Goal: Task Accomplishment & Management: Manage account settings

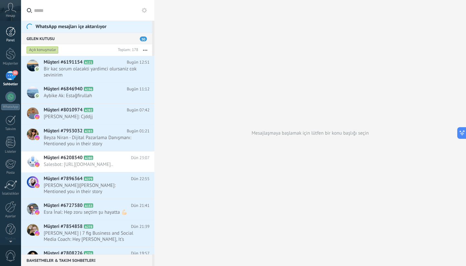
click at [9, 31] on div at bounding box center [11, 32] width 10 height 10
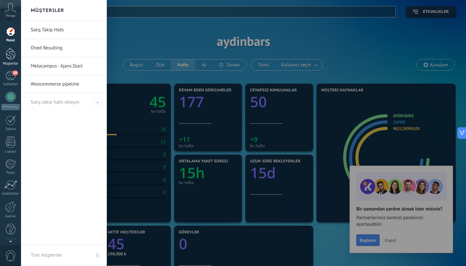
click at [11, 55] on div at bounding box center [11, 54] width 10 height 12
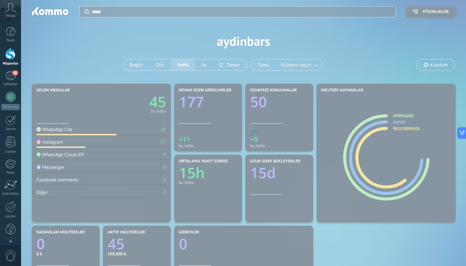
scroll to position [108, 0]
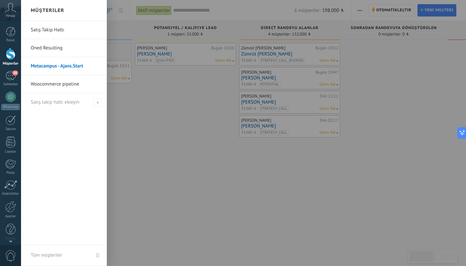
click at [64, 85] on link "Woocommerce pipeline" at bounding box center [66, 84] width 70 height 18
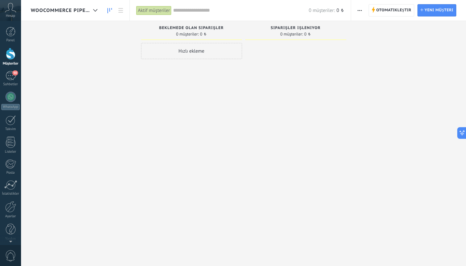
click at [87, 13] on span "Woocommerce pipeline" at bounding box center [61, 10] width 60 height 6
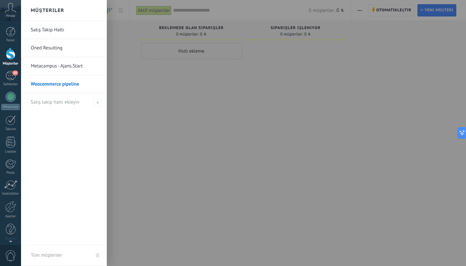
click at [142, 97] on div at bounding box center [254, 133] width 466 height 266
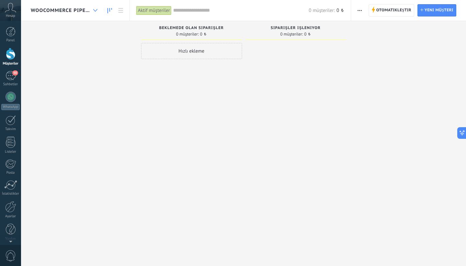
click at [95, 8] on div at bounding box center [95, 10] width 11 height 13
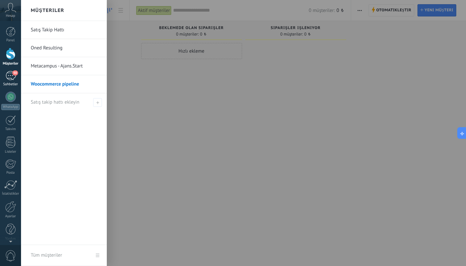
click at [17, 79] on link "50 Sohbetler" at bounding box center [10, 79] width 21 height 16
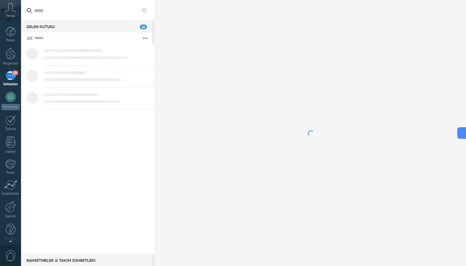
scroll to position [123, 0]
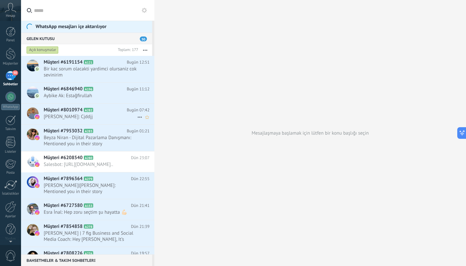
click at [107, 114] on div "Müşteri #8010974 A282 Bugün 07:42 Emrehan Mutlu: Cjddjj" at bounding box center [99, 114] width 111 height 20
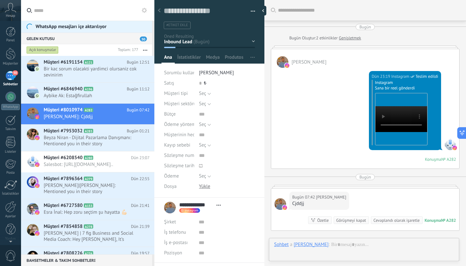
scroll to position [77, 0]
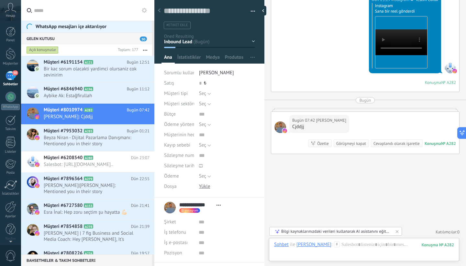
click at [0, 0] on div "Inbound Lead Contacted and Qualified Meeting Booked Teklif Sunuldu - Müzakere W…" at bounding box center [0, 0] width 0 height 0
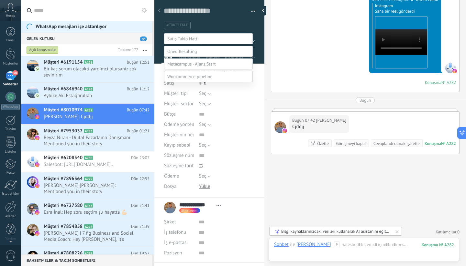
scroll to position [13, 0]
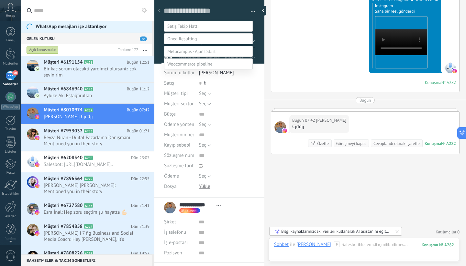
click at [205, 37] on label at bounding box center [208, 38] width 89 height 11
click at [190, 26] on span at bounding box center [182, 26] width 31 height 6
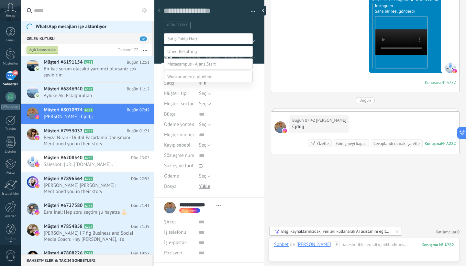
click at [189, 37] on span at bounding box center [182, 39] width 31 height 6
click at [286, 41] on div at bounding box center [243, 133] width 445 height 266
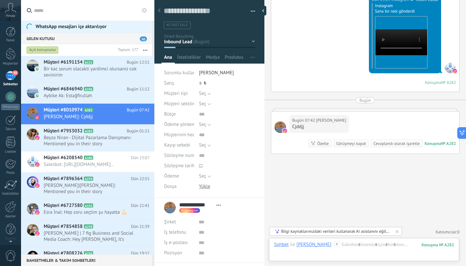
click at [286, 41] on div "Dün 23:19 Instagram Teslim edildi Instagram Sana bir reel gönderdi Your browser…" at bounding box center [365, 41] width 188 height 101
click at [137, 117] on use at bounding box center [139, 117] width 4 height 1
click at [143, 130] on div "Konuşmayı kapat" at bounding box center [169, 133] width 61 height 13
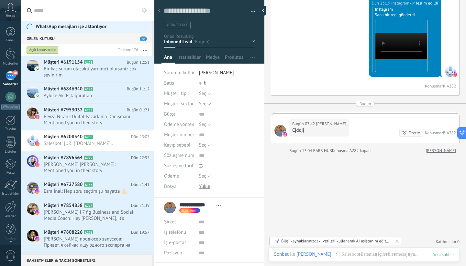
click at [158, 10] on use at bounding box center [159, 10] width 3 height 4
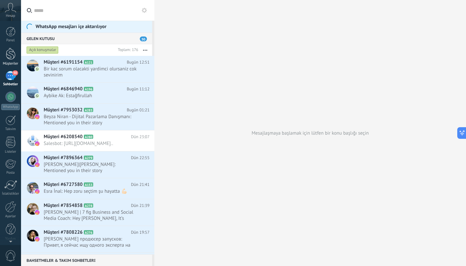
click at [14, 53] on div at bounding box center [11, 54] width 10 height 12
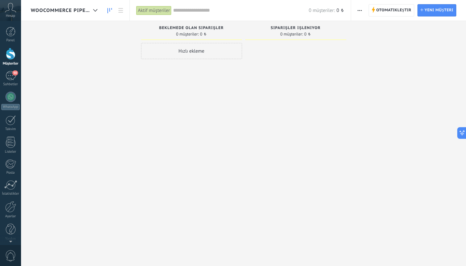
click at [81, 6] on div "Woocommerce pipeline" at bounding box center [66, 10] width 70 height 21
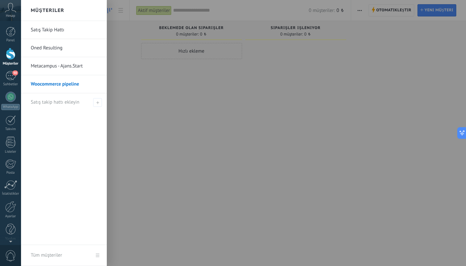
click at [47, 29] on link "Satış Takip Hattı" at bounding box center [66, 30] width 70 height 18
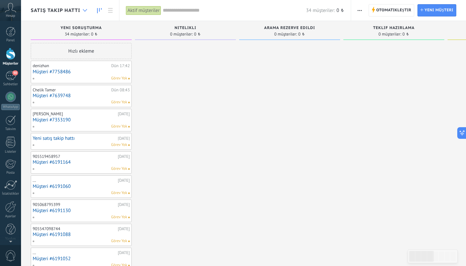
click at [81, 10] on div at bounding box center [85, 10] width 11 height 13
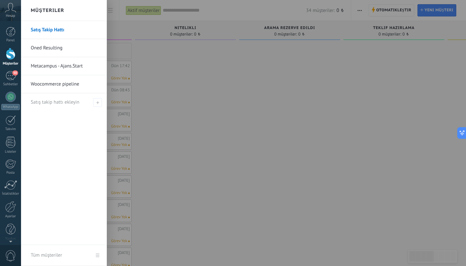
click at [54, 33] on link "Satış Takip Hattı" at bounding box center [66, 30] width 70 height 18
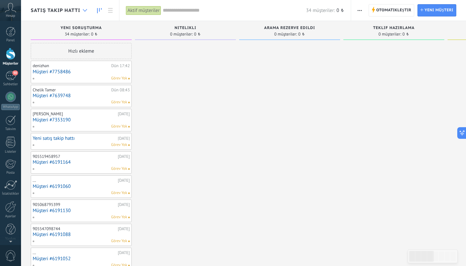
click at [80, 9] on div at bounding box center [85, 10] width 11 height 13
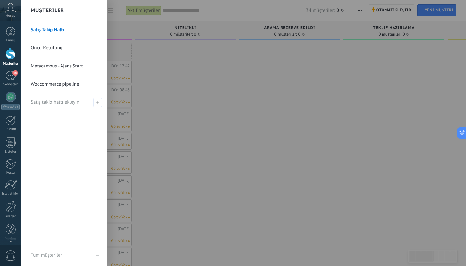
click at [172, 57] on div at bounding box center [254, 133] width 466 height 266
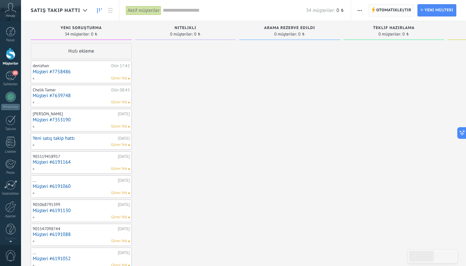
click at [394, 12] on span "Otomatikleştir" at bounding box center [393, 11] width 35 height 12
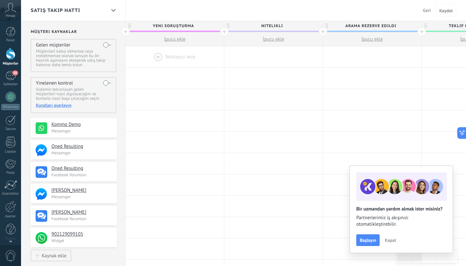
click at [426, 12] on span "Geri" at bounding box center [427, 10] width 8 height 6
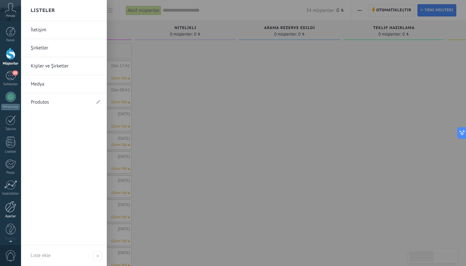
click at [8, 210] on div at bounding box center [10, 206] width 11 height 11
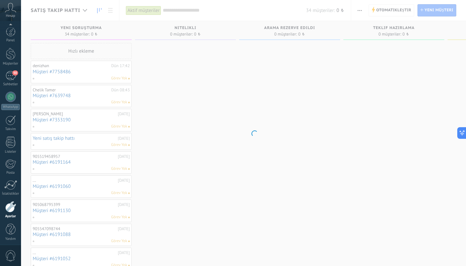
scroll to position [3, 0]
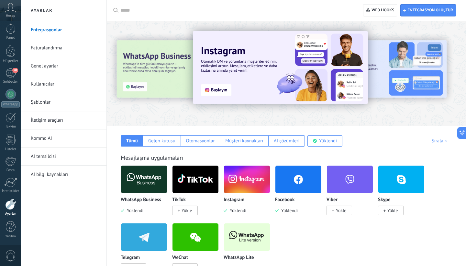
click at [333, 130] on div "Tümü Gelen kutusu Otomasyonlar Müşteri kaynakları AI çözümleri Yüklendi Benim g…" at bounding box center [286, 136] width 346 height 20
click at [327, 141] on div "Yüklendi" at bounding box center [328, 141] width 18 height 6
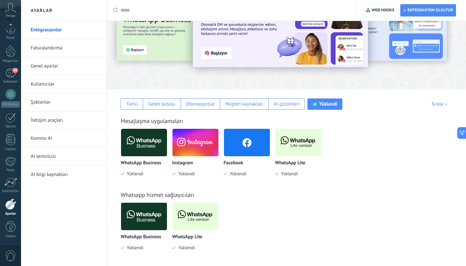
scroll to position [39, 0]
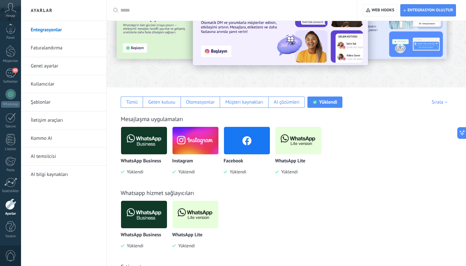
click at [291, 151] on img at bounding box center [298, 140] width 46 height 31
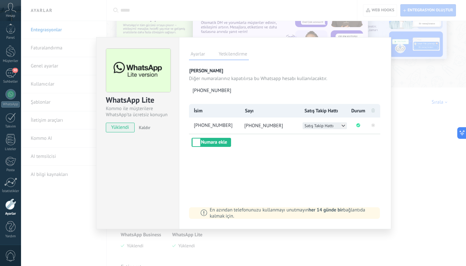
click at [337, 126] on button "Satış Takip Hattı" at bounding box center [324, 126] width 44 height 7
click at [334, 133] on li "Oned Resulting" at bounding box center [324, 132] width 44 height 7
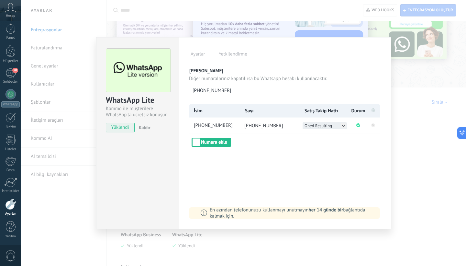
click at [335, 127] on button "Oned Resulting" at bounding box center [324, 126] width 44 height 7
click at [284, 148] on div "Ayarlar Yetkilendirme Bu sekme, bu hesaba entegrasyon erişimi vermiş olan kulla…" at bounding box center [285, 133] width 212 height 192
click at [333, 125] on button "Oned Resulting" at bounding box center [324, 126] width 44 height 7
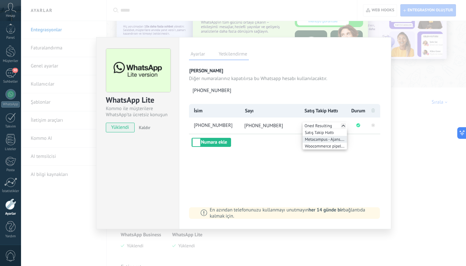
click at [337, 140] on span "Metacampus - Ajans.Start" at bounding box center [325, 139] width 40 height 5
click at [358, 160] on div "Ayarlar Yetkilendirme Bu sekme, bu hesaba entegrasyon erişimi vermiş olan kulla…" at bounding box center [285, 133] width 212 height 192
click at [421, 168] on div "WhatsApp Lite Kommo ile müşterilere WhatsApp'ta ücretsiz konuşun yüklendi Kaldı…" at bounding box center [243, 133] width 445 height 266
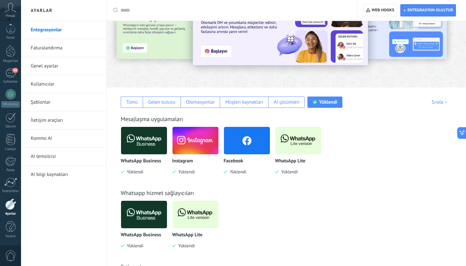
click at [48, 63] on link "Genel ayarlar" at bounding box center [65, 66] width 69 height 18
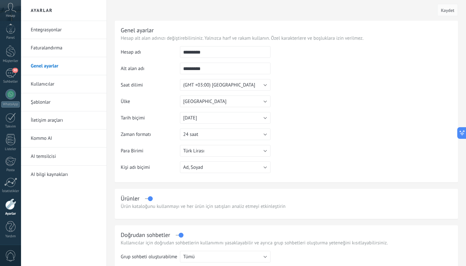
click at [47, 104] on link "Şablonlar" at bounding box center [65, 102] width 69 height 18
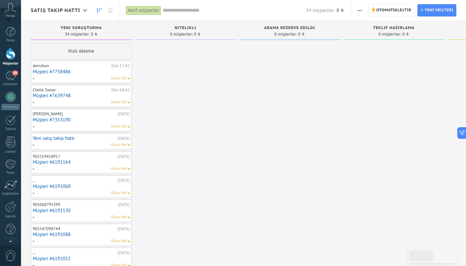
click at [9, 59] on div at bounding box center [11, 54] width 10 height 12
click at [65, 13] on span "Satış Takip Hattı" at bounding box center [55, 10] width 49 height 6
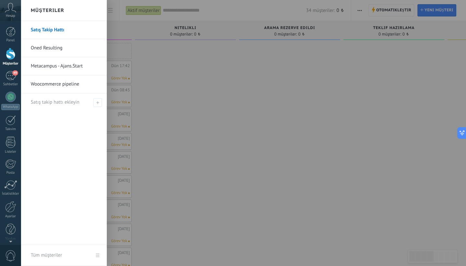
click at [60, 67] on link "Metacampus - Ajans.Start" at bounding box center [66, 66] width 70 height 18
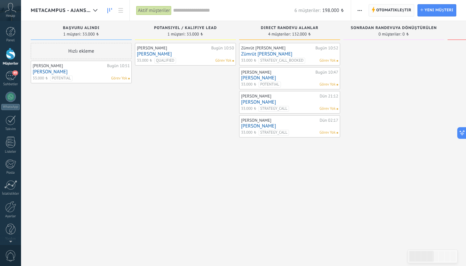
click at [394, 12] on span "Otomatikleştir" at bounding box center [393, 11] width 35 height 12
click at [390, 9] on span "Otomatikleştir" at bounding box center [393, 11] width 35 height 12
click at [382, 9] on span "Otomatikleştir" at bounding box center [393, 11] width 35 height 12
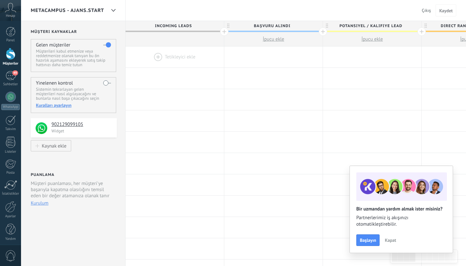
drag, startPoint x: 93, startPoint y: 132, endPoint x: 180, endPoint y: 58, distance: 114.5
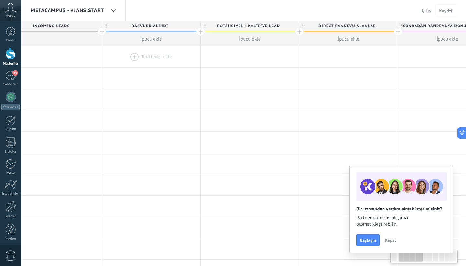
scroll to position [0, 142]
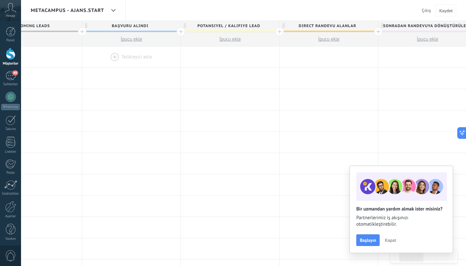
click at [127, 57] on div at bounding box center [131, 57] width 98 height 21
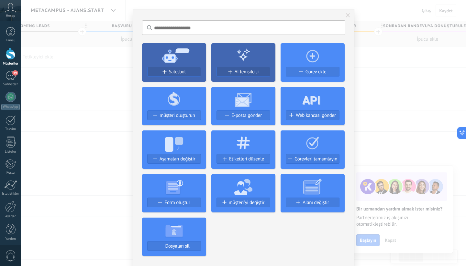
scroll to position [0, 0]
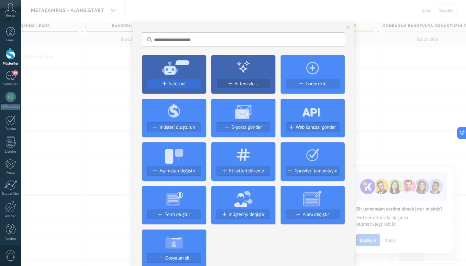
click at [170, 84] on span "Salesbot" at bounding box center [177, 83] width 17 height 5
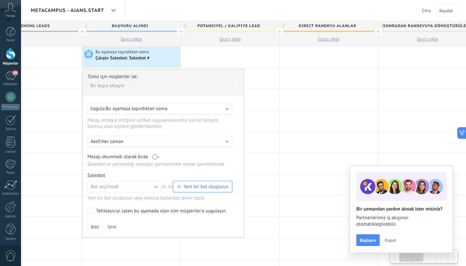
click at [212, 189] on span "Yeni bir bot oluşturun" at bounding box center [205, 187] width 45 height 6
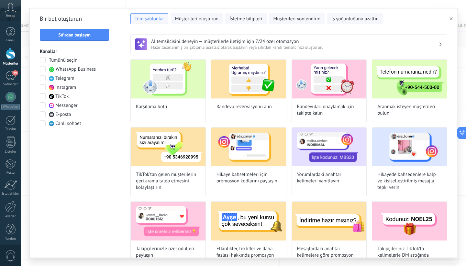
click at [86, 70] on span "WhatsApp Business" at bounding box center [76, 69] width 40 height 6
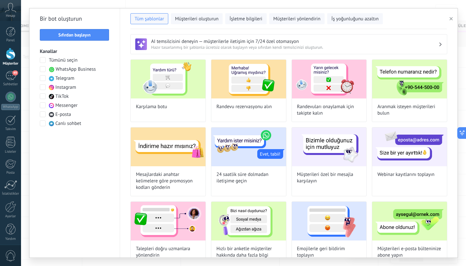
click at [73, 87] on span "Instagram" at bounding box center [65, 87] width 21 height 6
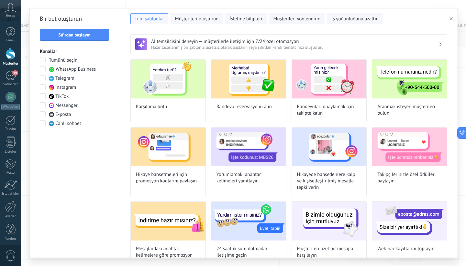
click at [73, 87] on span "Instagram" at bounding box center [65, 87] width 21 height 6
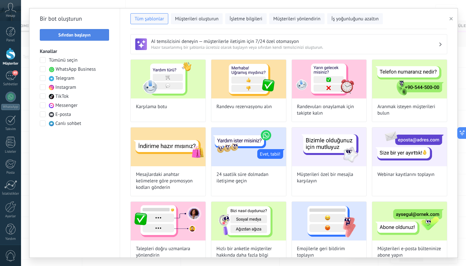
click at [101, 39] on button "Sıfırdan başlayın" at bounding box center [74, 35] width 69 height 12
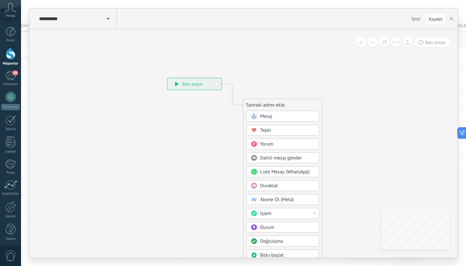
click at [296, 117] on div "Mesaj" at bounding box center [287, 117] width 54 height 6
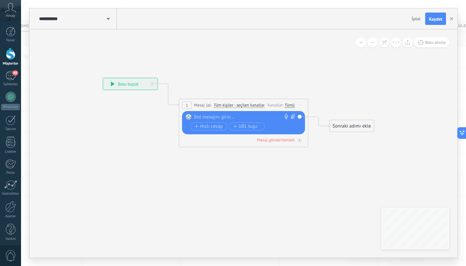
click at [218, 120] on div at bounding box center [242, 117] width 96 height 6
click at [227, 118] on div "**********" at bounding box center [244, 117] width 101 height 6
click at [419, 20] on span "İptal" at bounding box center [415, 19] width 9 height 6
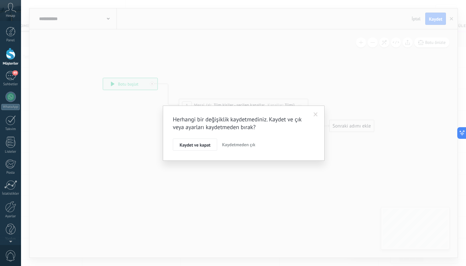
click at [316, 113] on span at bounding box center [315, 115] width 4 height 5
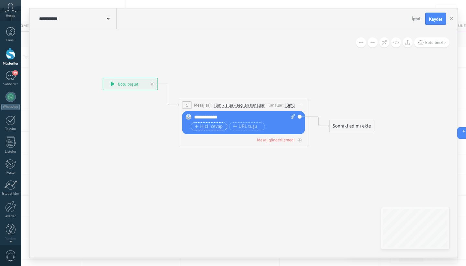
click at [221, 127] on span "Hızlı cevap" at bounding box center [209, 126] width 28 height 5
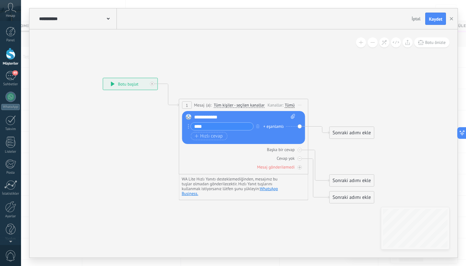
type input "****"
click at [216, 136] on span "Hızlı cevap" at bounding box center [209, 136] width 28 height 5
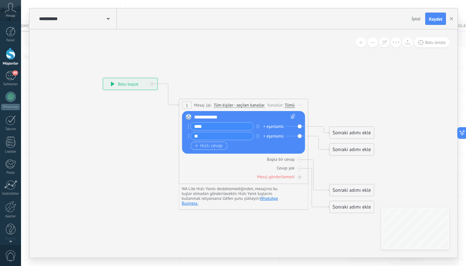
type input "*"
click at [257, 135] on icon "button" at bounding box center [257, 136] width 3 height 4
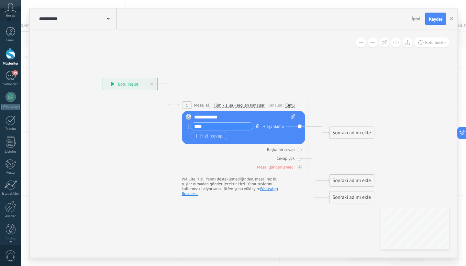
click at [257, 126] on icon "button" at bounding box center [257, 127] width 3 height 4
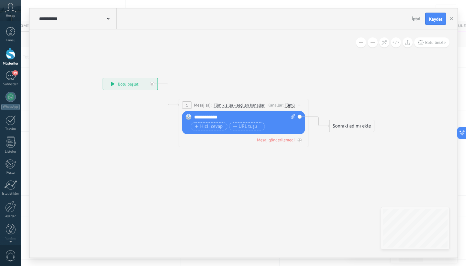
click at [249, 106] on span "Tüm kişiler - seçilen kanallar" at bounding box center [238, 105] width 51 height 5
click at [249, 106] on button "Tüm kişiler - seçilen kanallar" at bounding box center [250, 106] width 81 height 12
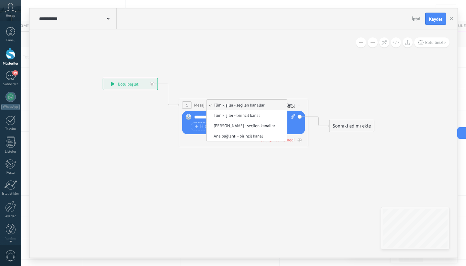
click at [253, 105] on span "Tüm kişiler - seçilen kanallar" at bounding box center [245, 105] width 78 height 5
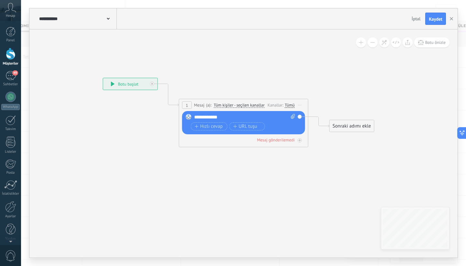
click at [290, 105] on div "Tümü" at bounding box center [290, 105] width 10 height 5
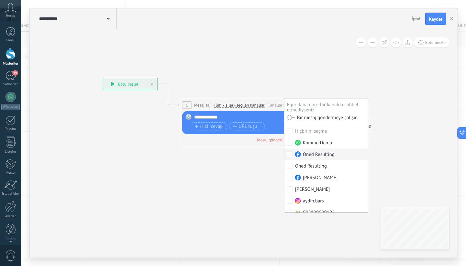
scroll to position [17, 0]
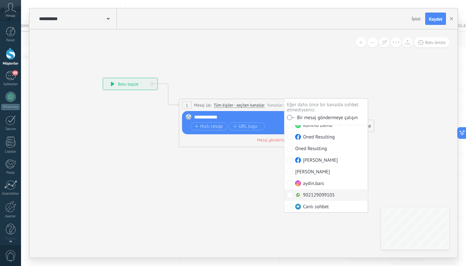
click at [244, 140] on div "Mesaj gönderilemedi" at bounding box center [243, 140] width 123 height 6
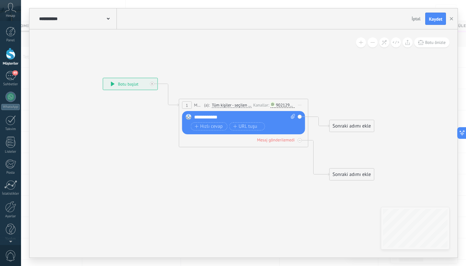
click at [233, 119] on div "**********" at bounding box center [244, 117] width 101 height 6
click at [356, 124] on div "Sonraki adımı ekle" at bounding box center [352, 126] width 44 height 11
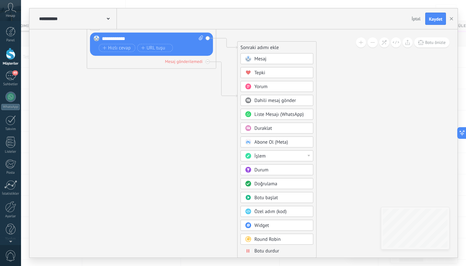
click at [309, 156] on div at bounding box center [308, 156] width 3 height 2
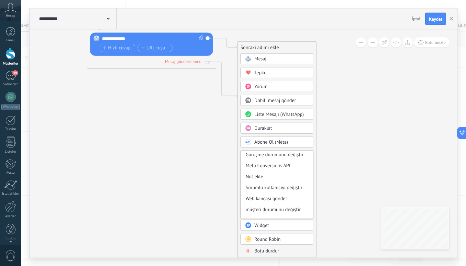
scroll to position [86, 0]
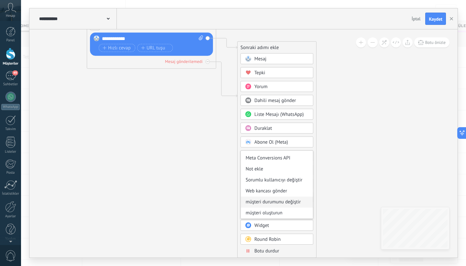
click at [277, 201] on div "müşteri durumunu değiştir" at bounding box center [277, 202] width 72 height 11
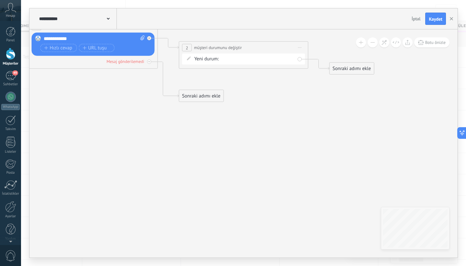
click at [0, 0] on div "Yeni soruşturma Nitelikli Arama rezerve edildi Teklif hazırlama Teklif gönderil…" at bounding box center [0, 0] width 0 height 0
click at [242, 76] on span at bounding box center [237, 73] width 27 height 5
click at [0, 0] on label "Meeting Booked" at bounding box center [0, 0] width 0 height 0
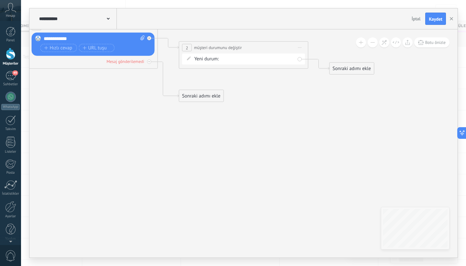
click at [341, 71] on div "Sonraki adımı ekle" at bounding box center [352, 68] width 44 height 11
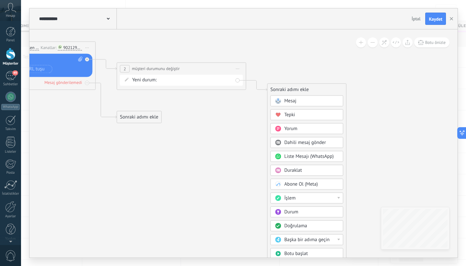
click at [414, 16] on span "İptal" at bounding box center [415, 19] width 9 height 6
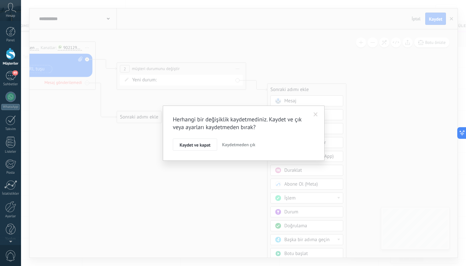
click at [237, 147] on span "Kaydetmeden çık" at bounding box center [238, 145] width 33 height 6
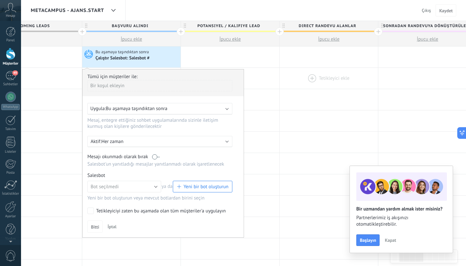
click at [294, 86] on div at bounding box center [328, 78] width 98 height 21
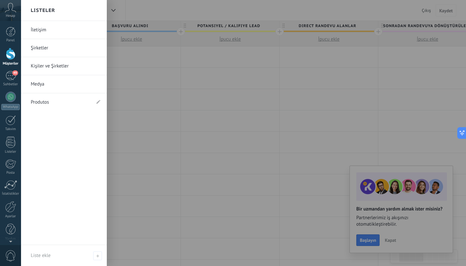
click at [304, 44] on div at bounding box center [254, 133] width 466 height 266
click at [168, 48] on div at bounding box center [254, 133] width 466 height 266
click at [226, 87] on div at bounding box center [254, 133] width 466 height 266
click at [271, 43] on div at bounding box center [254, 133] width 466 height 266
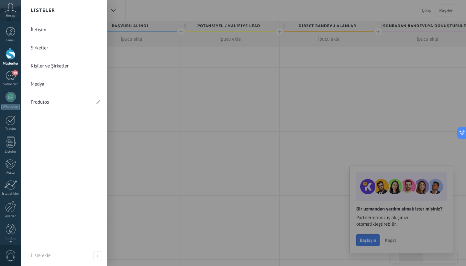
click at [271, 43] on div at bounding box center [254, 133] width 466 height 266
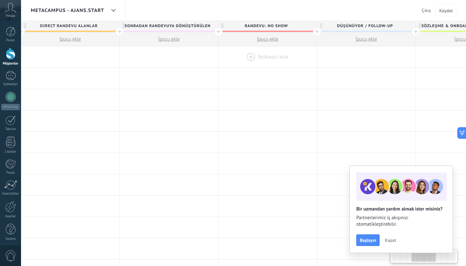
scroll to position [0, 419]
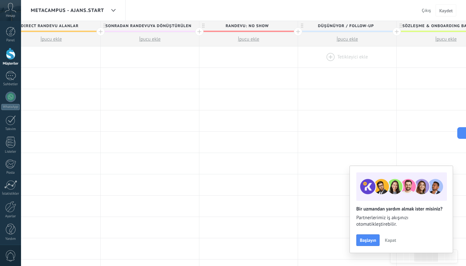
click at [329, 57] on div at bounding box center [347, 57] width 98 height 21
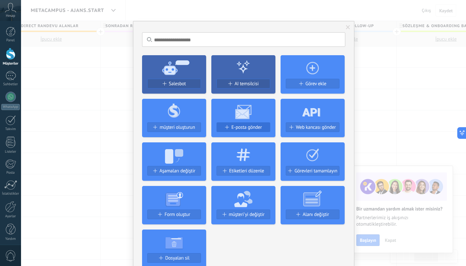
click at [238, 127] on span "E-posta gönder" at bounding box center [246, 127] width 30 height 5
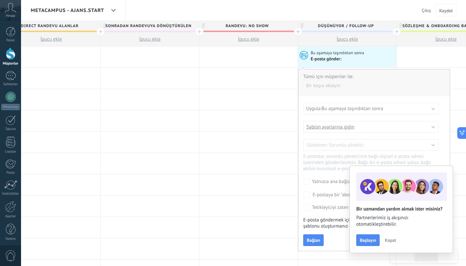
click at [388, 241] on span "Kapat" at bounding box center [390, 240] width 11 height 5
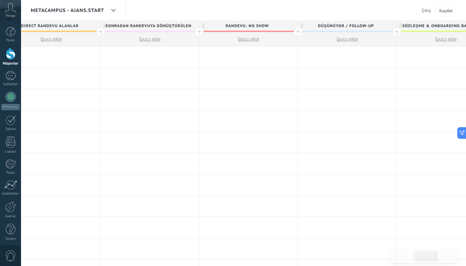
click at [335, 52] on div at bounding box center [347, 57] width 98 height 21
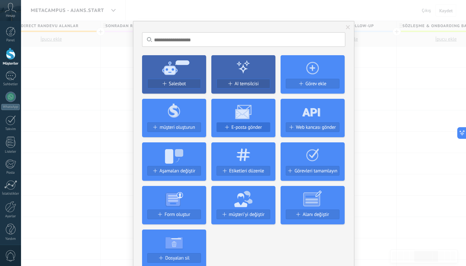
click at [236, 126] on span "E-posta gönder" at bounding box center [246, 127] width 30 height 5
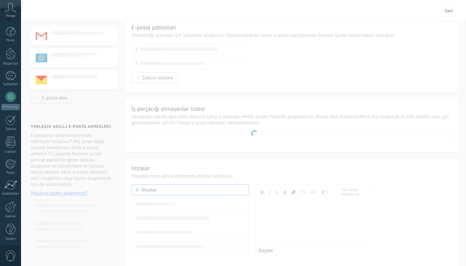
scroll to position [12, 0]
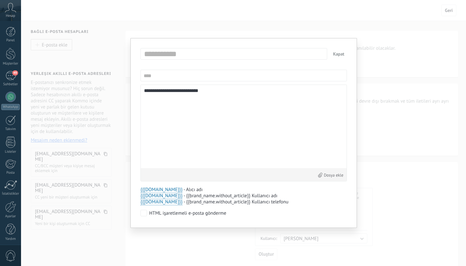
click at [255, 110] on textarea "**********" at bounding box center [243, 126] width 199 height 77
click at [342, 46] on div "**********" at bounding box center [243, 133] width 226 height 190
click at [342, 53] on button "Kapat" at bounding box center [338, 54] width 16 height 12
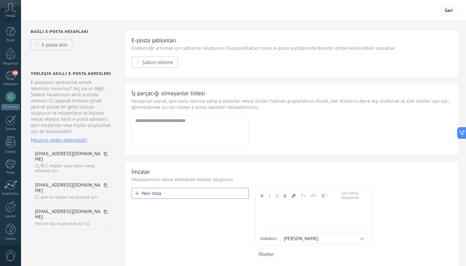
click at [449, 10] on span "Geri" at bounding box center [449, 10] width 8 height 6
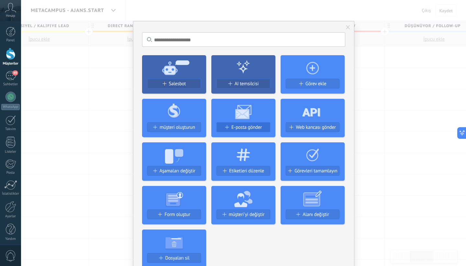
click at [244, 124] on button "E-posta gönder" at bounding box center [243, 128] width 54 height 10
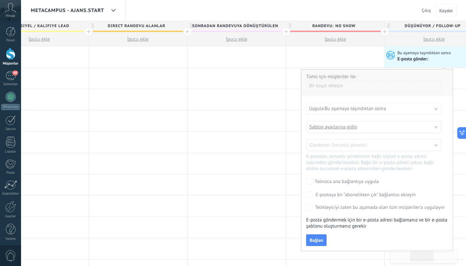
scroll to position [108, 0]
click at [387, 108] on div "Uygula: Bu aşamaya taşındıktan sonra" at bounding box center [371, 109] width 124 height 6
click at [434, 108] on div "Uygula: Bu aşamaya taşındıktan sonra" at bounding box center [373, 109] width 135 height 12
click at [402, 109] on div "Uygula: Bu aşamaya taşındıktan sonra" at bounding box center [371, 109] width 124 height 6
click at [435, 109] on b at bounding box center [435, 108] width 3 height 3
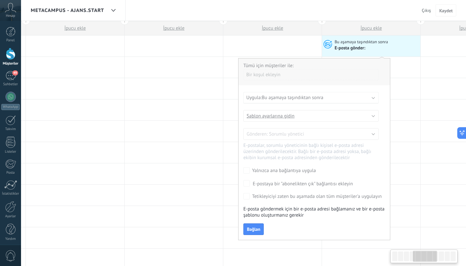
scroll to position [0, 397]
click at [405, 92] on div at bounding box center [369, 88] width 98 height 21
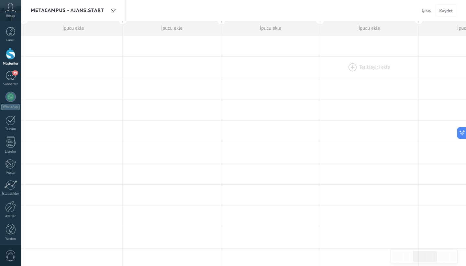
click at [362, 74] on div at bounding box center [369, 67] width 98 height 21
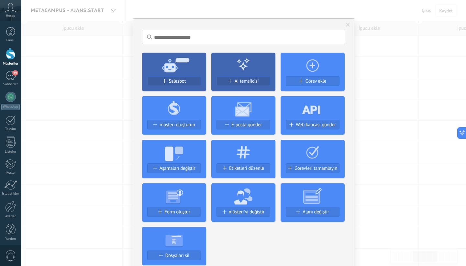
scroll to position [2, 0]
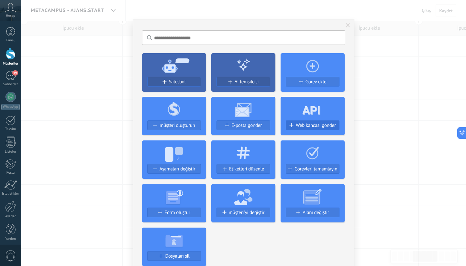
click at [289, 125] on span at bounding box center [291, 126] width 4 height 4
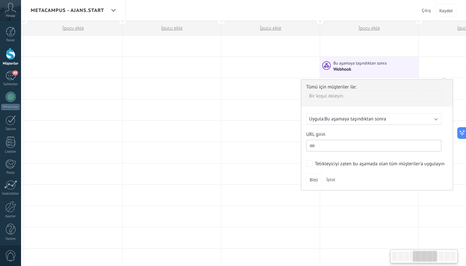
click at [342, 120] on span "Bu aşamaya taşındıktan sonra" at bounding box center [354, 119] width 61 height 6
click at [338, 148] on input "text" at bounding box center [373, 146] width 135 height 12
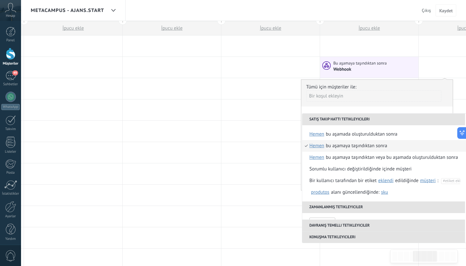
click at [356, 146] on div "Bu aşamaya taşındıktan sonra" at bounding box center [356, 146] width 61 height 12
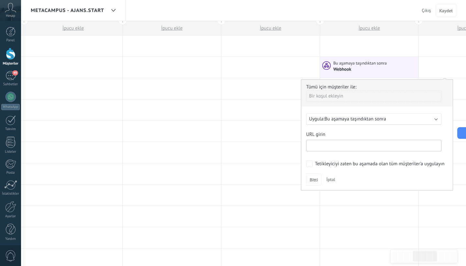
click at [357, 146] on input "text" at bounding box center [373, 146] width 135 height 12
click at [334, 179] on span "İptal" at bounding box center [330, 180] width 9 height 6
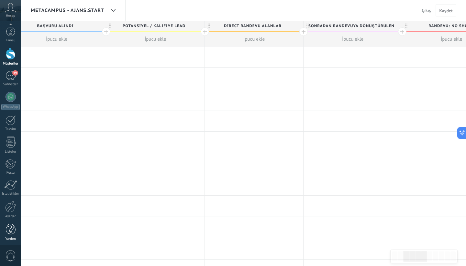
scroll to position [3, 0]
click at [7, 229] on div at bounding box center [11, 227] width 10 height 11
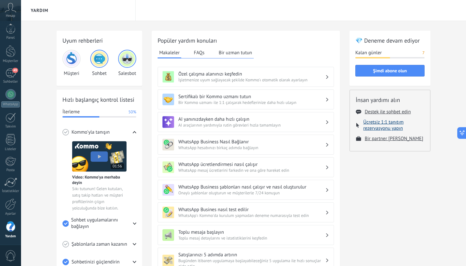
click at [379, 124] on button "Ücretsiz 1:1 tanıtım rezervasyonu yapın" at bounding box center [393, 125] width 61 height 12
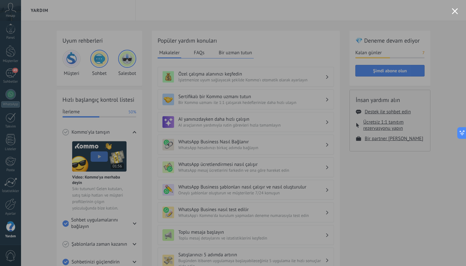
click at [455, 7] on div at bounding box center [233, 133] width 466 height 266
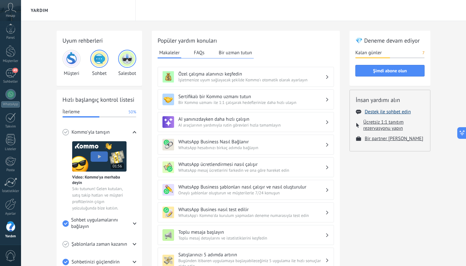
click at [386, 112] on button "Destek ile sohbet edin" at bounding box center [387, 112] width 46 height 6
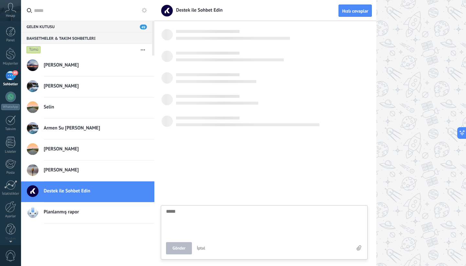
scroll to position [6, 0]
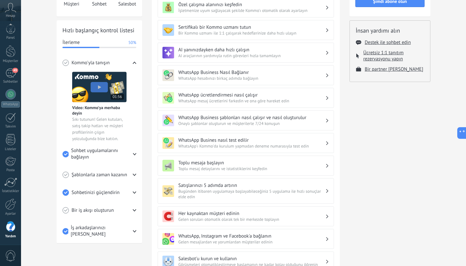
scroll to position [107, 0]
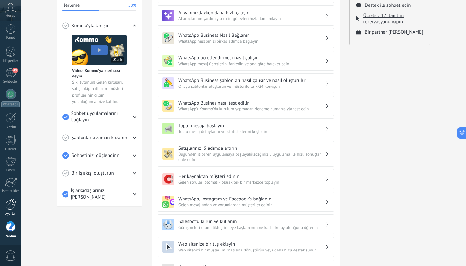
click at [11, 204] on div at bounding box center [10, 204] width 11 height 11
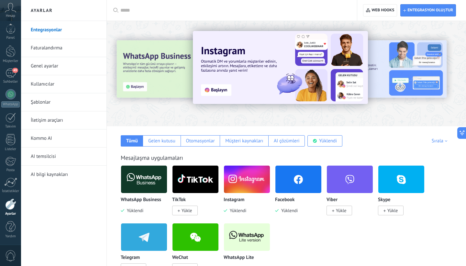
click at [87, 144] on link "Kommo AI" at bounding box center [65, 139] width 69 height 18
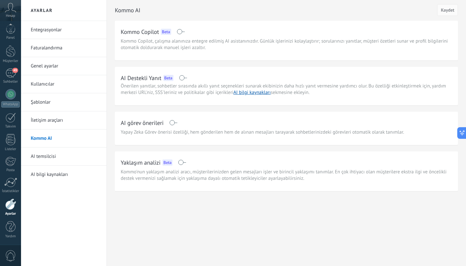
click at [49, 155] on link "AI temsilcisi" at bounding box center [65, 157] width 69 height 18
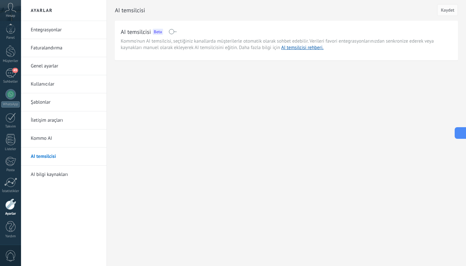
click at [463, 131] on button at bounding box center [460, 133] width 12 height 12
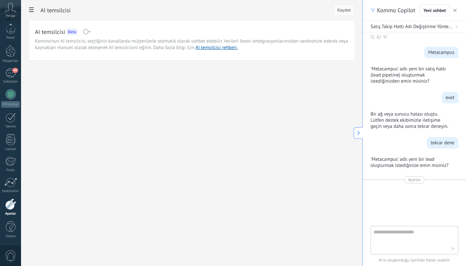
scroll to position [123, 0]
click at [413, 180] on span "Ayarlar" at bounding box center [414, 180] width 13 height 6
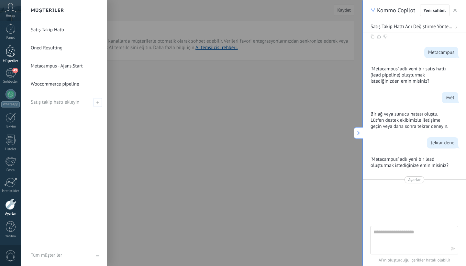
click at [8, 53] on div at bounding box center [11, 51] width 10 height 12
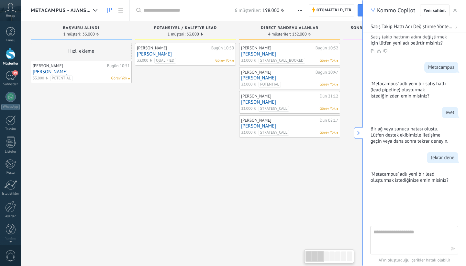
click at [455, 10] on icon "button" at bounding box center [454, 10] width 3 height 3
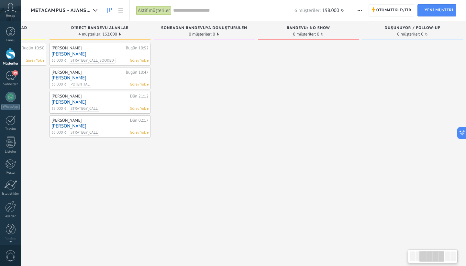
scroll to position [0, 191]
click at [112, 55] on link "[PERSON_NAME]" at bounding box center [97, 53] width 97 height 5
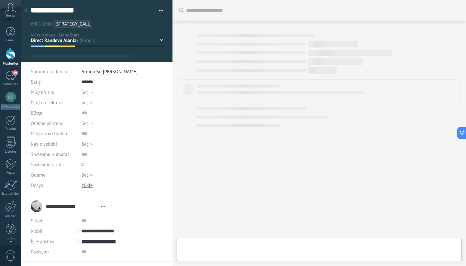
type textarea "**********"
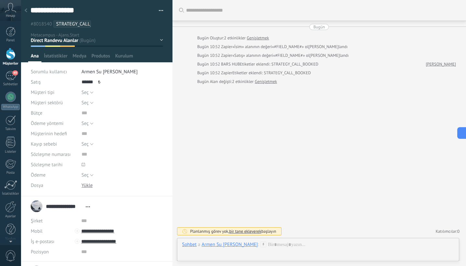
scroll to position [37, 0]
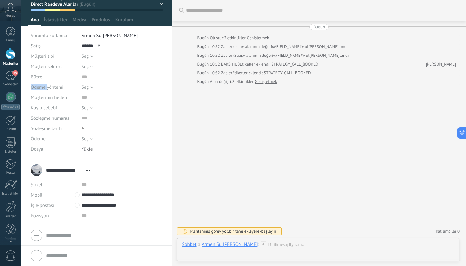
drag, startPoint x: 31, startPoint y: 87, endPoint x: 46, endPoint y: 84, distance: 15.2
click at [46, 85] on span "Ödeme yöntemi" at bounding box center [47, 87] width 33 height 5
click at [41, 87] on span "Ödeme yöntemi" at bounding box center [47, 87] width 33 height 5
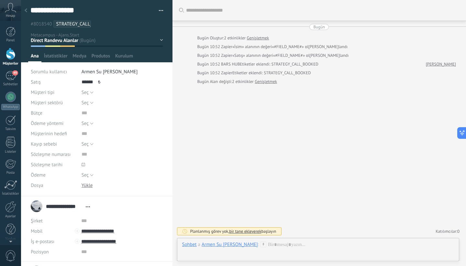
click at [28, 10] on div at bounding box center [25, 11] width 9 height 13
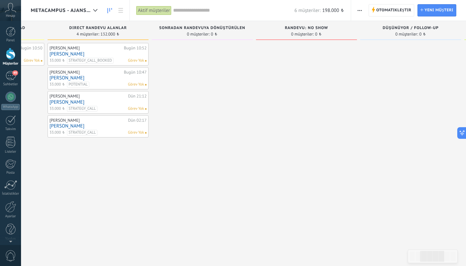
scroll to position [108, 0]
click at [375, 10] on span "Otomatikleştir Otomatikleştir" at bounding box center [391, 10] width 46 height 12
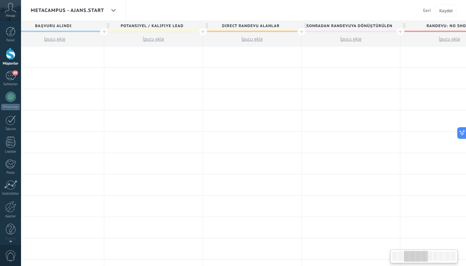
scroll to position [0, 224]
click at [246, 58] on div at bounding box center [246, 57] width 98 height 21
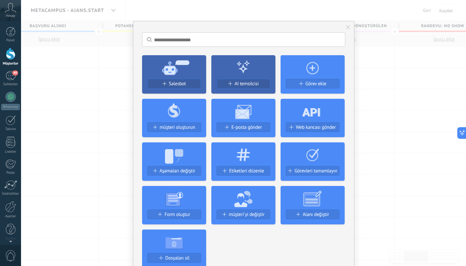
click at [382, 39] on div "Sonuç yok. Salesbot AI temsilcisi Görev ekle müşteri oluşturun E-posta gönder W…" at bounding box center [243, 133] width 445 height 266
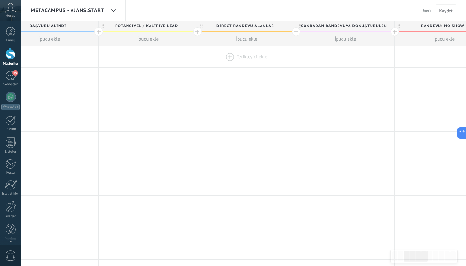
click at [244, 60] on div at bounding box center [246, 57] width 98 height 21
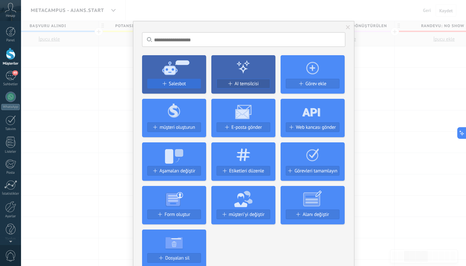
click at [184, 87] on span "Salesbot" at bounding box center [177, 83] width 17 height 5
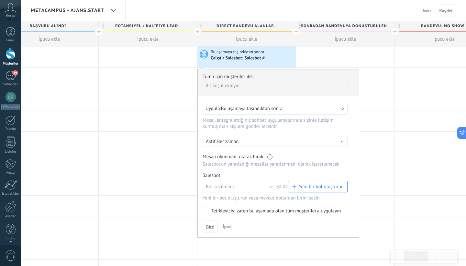
click at [327, 190] on span "Yeni bir bot oluşturun" at bounding box center [321, 187] width 45 height 6
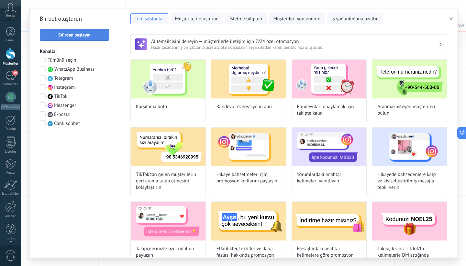
click at [92, 31] on button "Sıfırdan başlayın" at bounding box center [74, 35] width 69 height 12
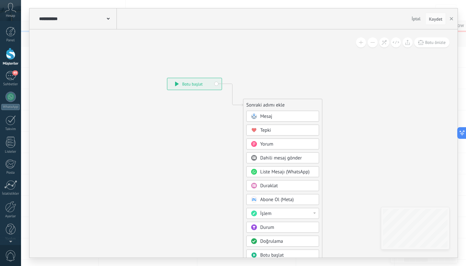
click at [206, 85] on div "**********" at bounding box center [194, 84] width 54 height 12
click at [215, 83] on div "**********" at bounding box center [194, 84] width 54 height 12
click at [426, 43] on span "Botu önizle" at bounding box center [435, 42] width 20 height 5
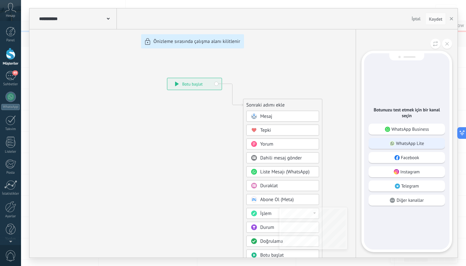
click at [400, 146] on p "WhatsApp Lite" at bounding box center [410, 144] width 28 height 6
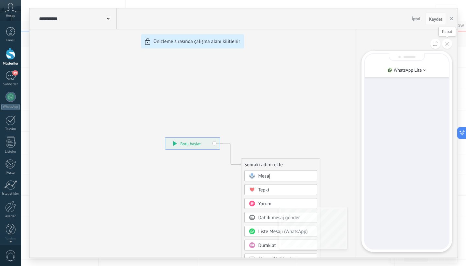
click at [447, 46] on button at bounding box center [447, 44] width 10 height 10
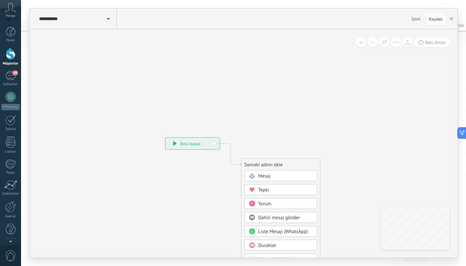
click at [419, 17] on span "İptal" at bounding box center [415, 19] width 9 height 6
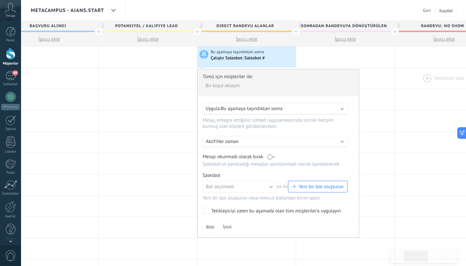
click at [408, 70] on div at bounding box center [444, 78] width 98 height 21
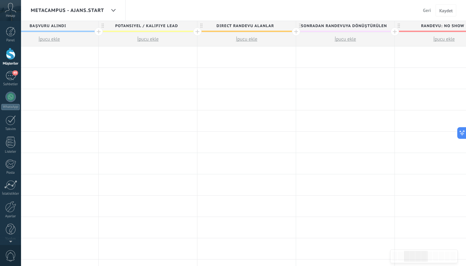
click at [265, 61] on div at bounding box center [246, 57] width 98 height 21
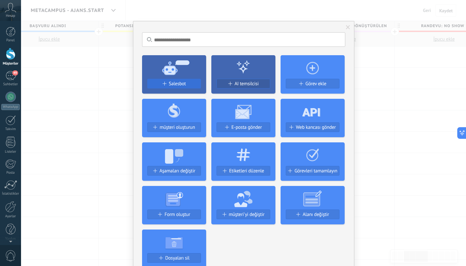
click at [183, 81] on span "Salesbot" at bounding box center [177, 83] width 17 height 5
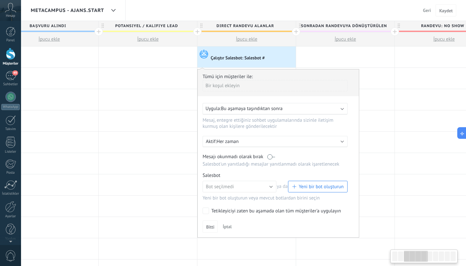
click at [233, 108] on span "Bu aşamaya taşındıktan sonra" at bounding box center [251, 109] width 61 height 6
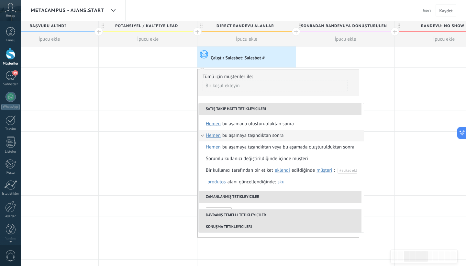
click at [289, 80] on div "Tümü için müşteriler ile:" at bounding box center [277, 77] width 151 height 6
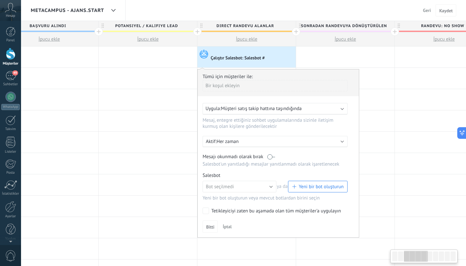
click at [310, 192] on button "Yeni bir bot oluşturun" at bounding box center [318, 187] width 60 height 12
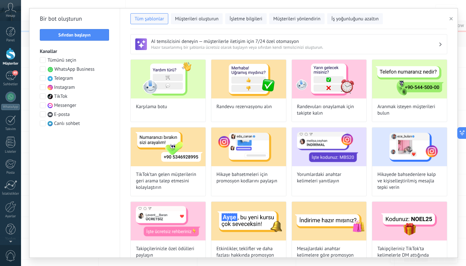
click at [453, 19] on button "button" at bounding box center [452, 19] width 11 height 8
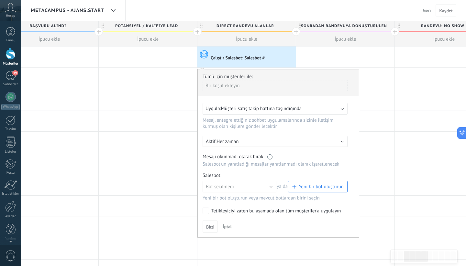
click at [248, 109] on span "Müşteri satış takip hattına taşındığında" at bounding box center [261, 109] width 81 height 6
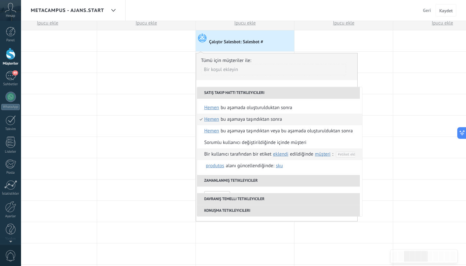
scroll to position [14, 0]
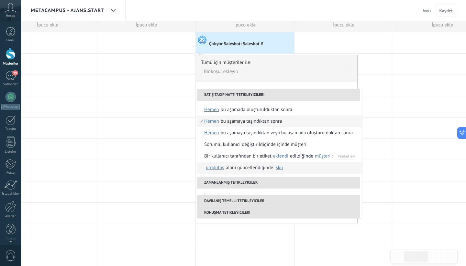
click at [250, 168] on div "Produtos kişi işletme müşteri Produtos alanı güncellendiğinde: SKU Grupo Preço …" at bounding box center [244, 168] width 80 height 12
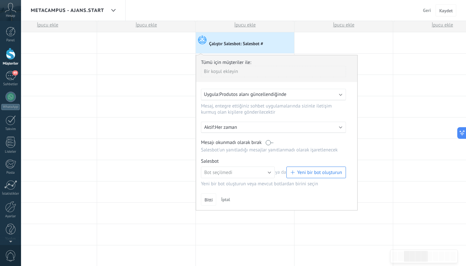
click at [256, 91] on div "Uygula: Produtos alanı güncellendiğinde" at bounding box center [273, 95] width 145 height 12
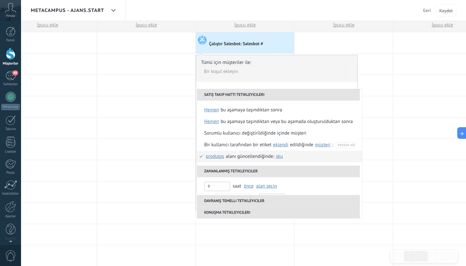
scroll to position [12, 0]
click at [214, 157] on span "Produtos" at bounding box center [215, 156] width 18 height 6
click at [224, 190] on span "müşteri" at bounding box center [216, 190] width 25 height 6
click at [281, 157] on span "utm_content" at bounding box center [286, 156] width 26 height 6
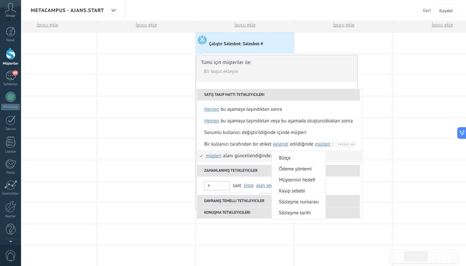
scroll to position [134, 0]
click at [297, 187] on span "Kayıp sebebi" at bounding box center [295, 188] width 47 height 6
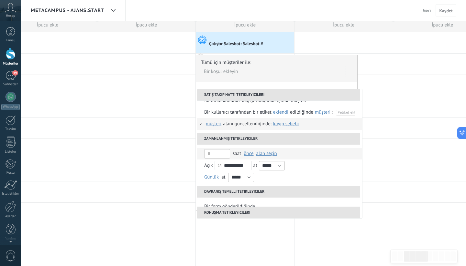
scroll to position [44, 0]
click at [247, 156] on span "önce" at bounding box center [249, 153] width 10 height 6
click at [251, 155] on span "önce" at bounding box center [253, 154] width 18 height 6
click at [260, 156] on span "alan seçin" at bounding box center [266, 153] width 21 height 6
type input "*"
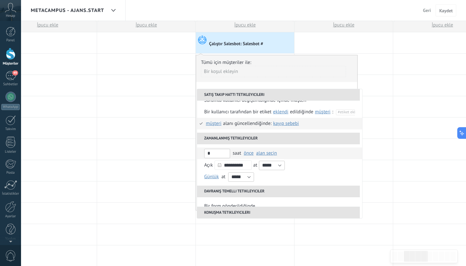
click at [268, 151] on span "alan seçin" at bounding box center [266, 153] width 21 height 6
click at [283, 166] on span "Müşteri: Sözleşme tarihi" at bounding box center [284, 165] width 57 height 6
click at [265, 156] on span "Müşteri: Sözleşme tarihi" at bounding box center [281, 153] width 50 height 6
click at [268, 164] on span "Müşteri: Sözleşme tarihi" at bounding box center [284, 165] width 57 height 6
